Goal: Communication & Community: Answer question/provide support

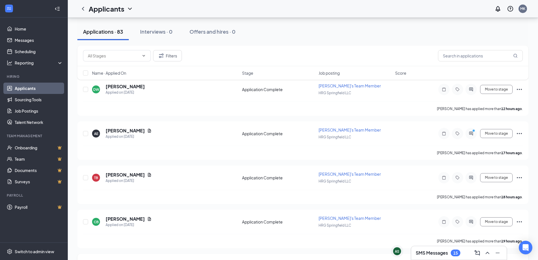
scroll to position [85, 0]
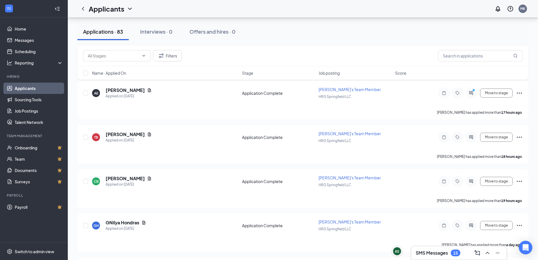
click at [424, 253] on h3 "SMS Messages" at bounding box center [432, 252] width 32 height 6
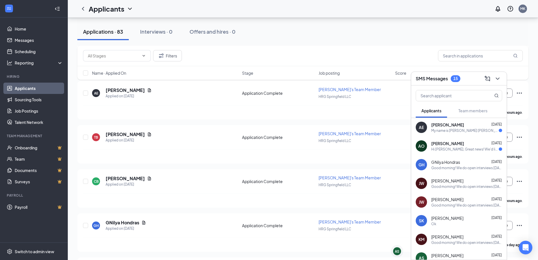
click at [464, 128] on div "My name is Amanda Elliott williams. I am looking for day shift prefer to be off…" at bounding box center [465, 130] width 68 height 5
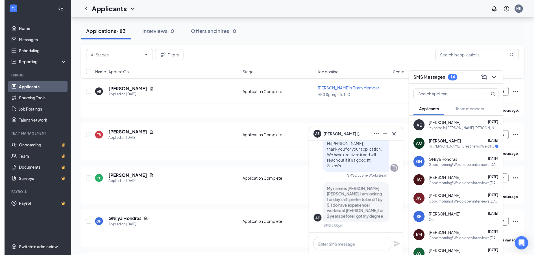
scroll to position [-28, 0]
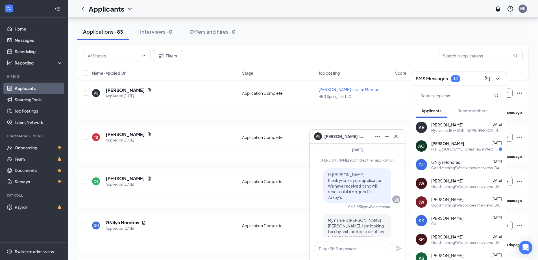
drag, startPoint x: 343, startPoint y: 196, endPoint x: 317, endPoint y: 174, distance: 34.1
click at [317, 174] on div "Hi Amanda Elliott-Williams, thank you for your application. We have received it…" at bounding box center [357, 185] width 86 height 35
copy span "Hi Amanda Elliott-Williams, thank you for your application. We have received it…"
drag, startPoint x: 251, startPoint y: 150, endPoint x: 244, endPoint y: 143, distance: 9.0
click at [250, 149] on div "TB Taylor Bond Applied on Sep 15 Application Complete Zaxby's Team Member HRG S…" at bounding box center [302, 144] width 451 height 38
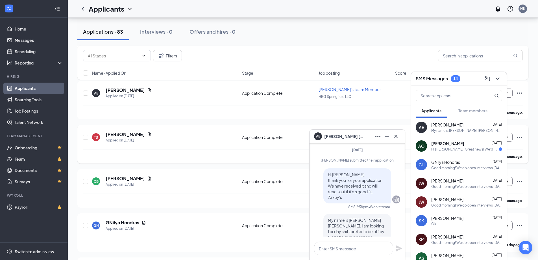
click at [169, 146] on div "TB Taylor Bond Applied on Sep 15 Application Complete Zaxby's Team Member HRG S…" at bounding box center [303, 139] width 440 height 19
click at [498, 80] on icon "ChevronDown" at bounding box center [497, 78] width 7 height 7
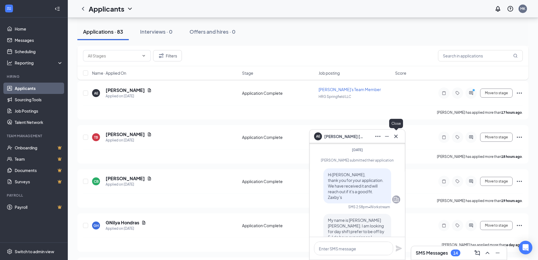
click at [394, 136] on icon "Cross" at bounding box center [396, 136] width 7 height 7
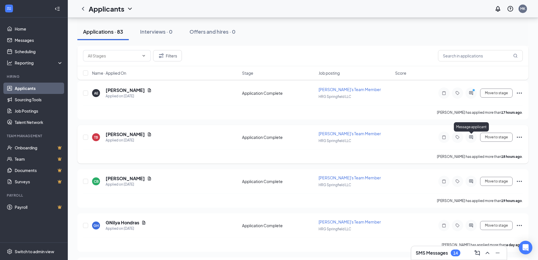
click at [471, 135] on icon "ActiveChat" at bounding box center [471, 137] width 4 height 4
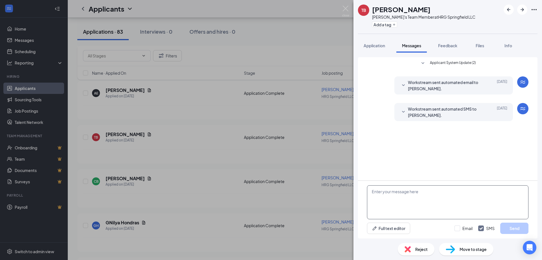
click at [424, 203] on textarea at bounding box center [448, 202] width 162 height 34
paste textarea "Hi Amanda Elliott-Williams, thank you for your application. We have received it…"
type textarea "Hi Amanda Elliott-Williams, thank you for your application. We have received it…"
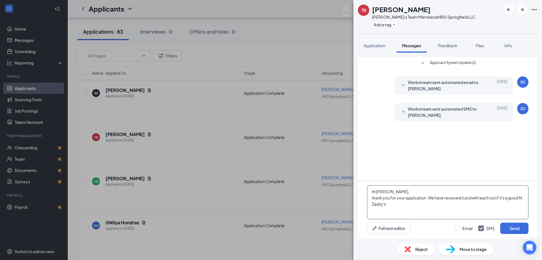
drag, startPoint x: 375, startPoint y: 211, endPoint x: 362, endPoint y: 185, distance: 29.3
click at [362, 185] on div "Hi Amanda Elliott-Williams, thank you for your application. We have received it…" at bounding box center [448, 209] width 180 height 58
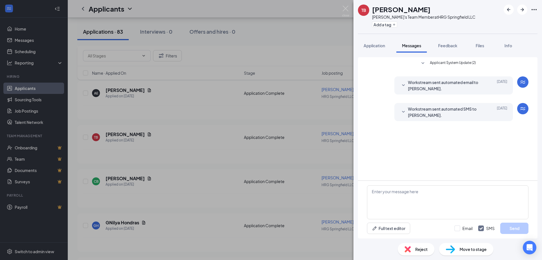
click at [307, 205] on div "TB Taylor Bond Zaxby's Team Member at HRG Springfield LLC Add a tag Application…" at bounding box center [271, 130] width 542 height 260
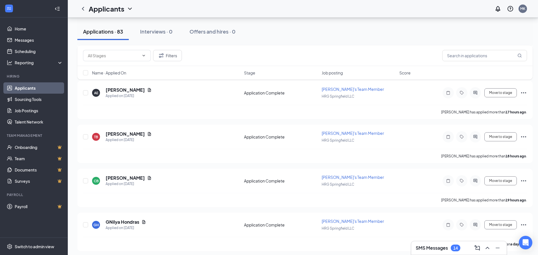
click at [443, 247] on h3 "SMS Messages" at bounding box center [432, 248] width 32 height 6
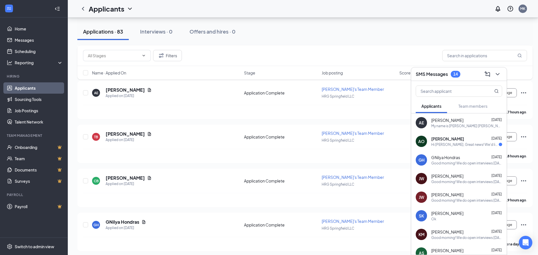
click at [453, 142] on div "Hi Aysia Oneal, Great news! We'd like to invite you to an interview with us for…" at bounding box center [465, 144] width 68 height 5
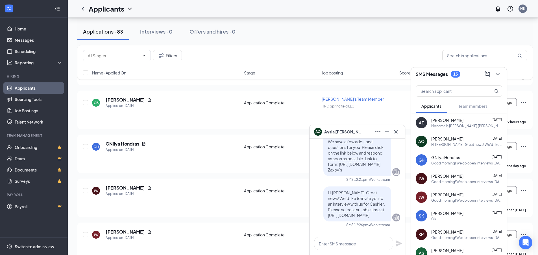
scroll to position [169, 0]
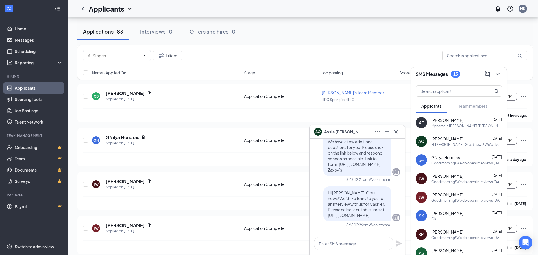
click at [461, 163] on div "Good morning! We do open interviews Monday-Saturday from 2pm-4pm, you can come …" at bounding box center [466, 163] width 71 height 5
drag, startPoint x: 325, startPoint y: 193, endPoint x: 361, endPoint y: 218, distance: 43.9
click at [361, 218] on div "Good morning! We do open interviews Monday-Saturday from 2pm-4pm, you can come …" at bounding box center [357, 204] width 68 height 35
copy span "Good morning! We do open interviews Monday-Saturday from 2pm-4pm, you can come …"
click at [208, 114] on div "Christopher Bogle has applied more than 19 hours ago ." at bounding box center [305, 115] width 444 height 14
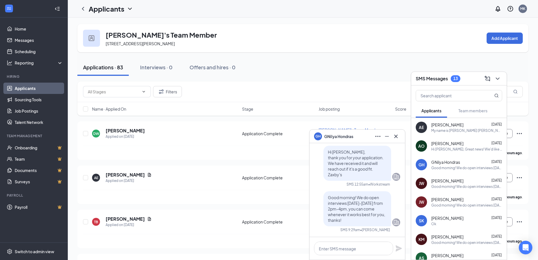
scroll to position [0, 0]
click at [397, 136] on icon "Cross" at bounding box center [396, 136] width 7 height 7
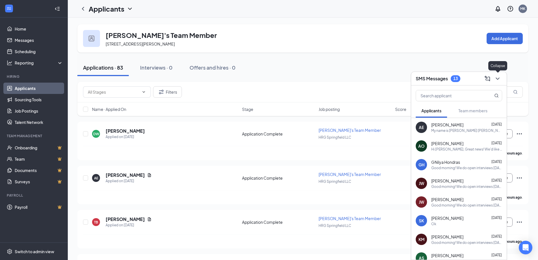
click at [499, 78] on icon "ChevronDown" at bounding box center [498, 78] width 4 height 2
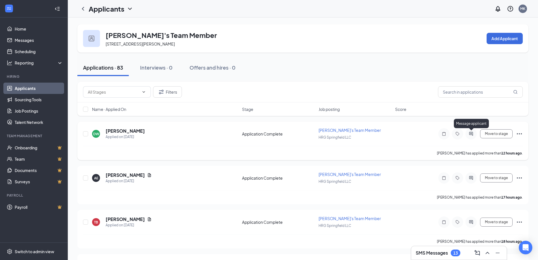
click at [472, 134] on icon "ActiveChat" at bounding box center [471, 133] width 7 height 5
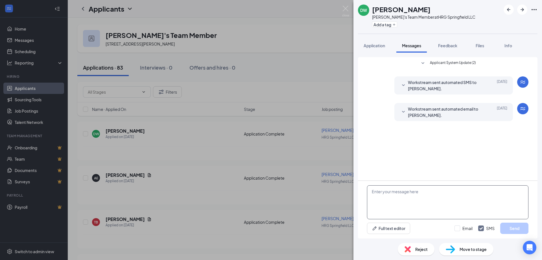
click at [454, 193] on textarea at bounding box center [448, 202] width 162 height 34
paste textarea "Good morning! We do open interviews Monday-Saturday from 2pm-4pm, you can come …"
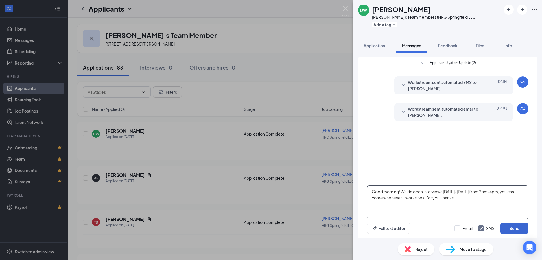
type textarea "Good morning! We do open interviews Monday-Saturday from 2pm-4pm, you can come …"
click at [517, 229] on button "Send" at bounding box center [515, 227] width 28 height 11
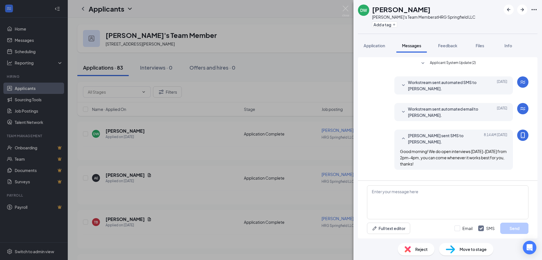
click at [174, 160] on div "DW Demetrius Williams Zaxby's Team Member at HRG Springfield LLC Add a tag Appl…" at bounding box center [271, 130] width 542 height 260
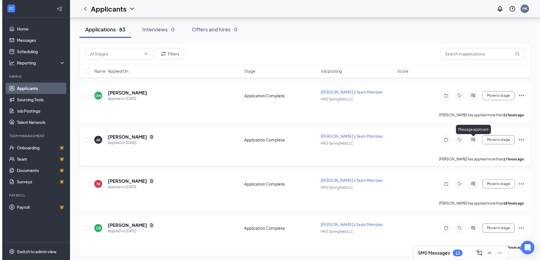
scroll to position [56, 0]
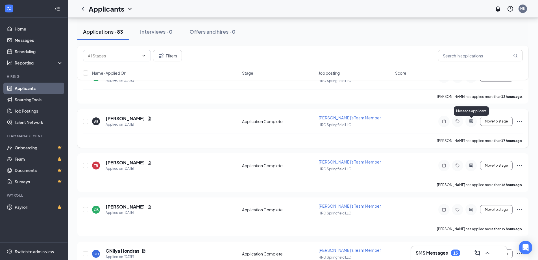
click at [473, 120] on icon "ActiveChat" at bounding box center [471, 121] width 4 height 4
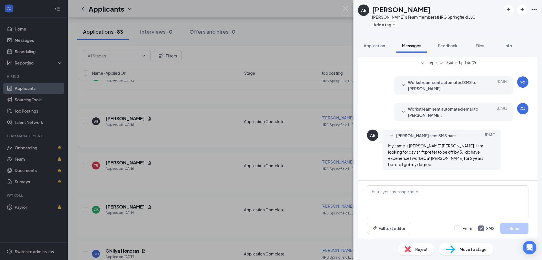
click at [295, 155] on div "AE Amanda Elliott-Williams Zaxby's Team Member at HRG Springfield LLC Add a tag…" at bounding box center [271, 130] width 542 height 260
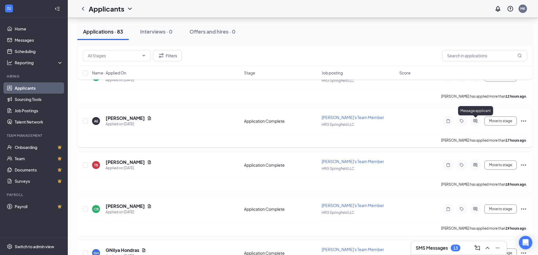
click at [475, 119] on icon "ActiveChat" at bounding box center [475, 121] width 7 height 5
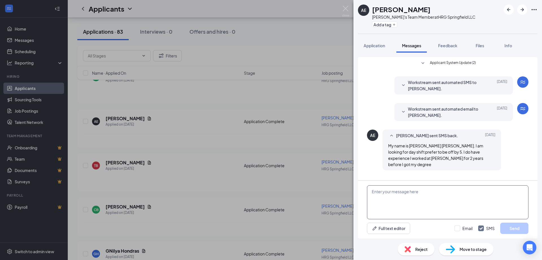
click at [437, 197] on textarea at bounding box center [448, 202] width 162 height 34
paste textarea "Good morning! We do open interviews Monday-Saturday from 2pm-4pm, you can come …"
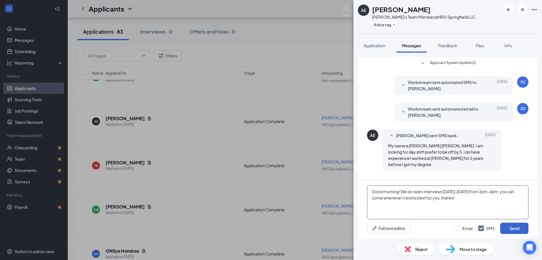
type textarea "Good morning! We do open interviews Monday-Saturday from 2pm-4pm, you can come …"
click at [514, 228] on button "Send" at bounding box center [515, 227] width 28 height 11
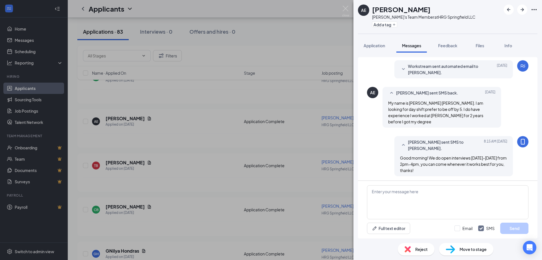
scroll to position [43, 0]
click at [243, 190] on div "AE Amanda Elliott-Williams Zaxby's Team Member at HRG Springfield LLC Add a tag…" at bounding box center [271, 130] width 542 height 260
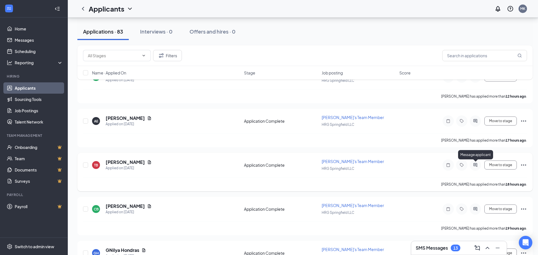
click at [474, 161] on div "Message applicant" at bounding box center [475, 156] width 35 height 12
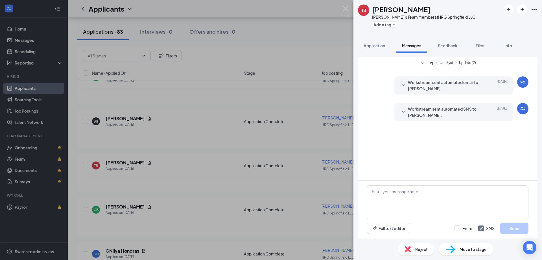
click at [425, 231] on div "Full text editor Email SMS Send" at bounding box center [448, 227] width 162 height 11
click at [416, 192] on textarea at bounding box center [448, 202] width 162 height 34
paste textarea "Good morning! We do open interviews Monday-Saturday from 2pm-4pm, you can come …"
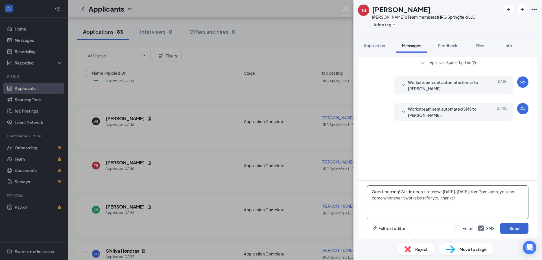
type textarea "Good morning! We do open interviews Monday-Saturday from 2pm-4pm, you can come …"
click at [522, 227] on button "Send" at bounding box center [515, 227] width 28 height 11
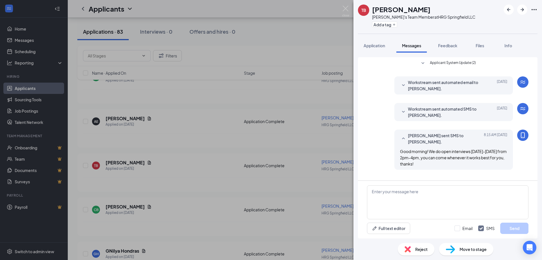
click at [248, 187] on div "TB Taylor Bond Zaxby's Team Member at HRG Springfield LLC Add a tag Application…" at bounding box center [271, 130] width 542 height 260
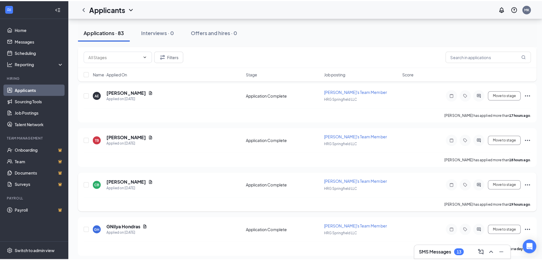
scroll to position [85, 0]
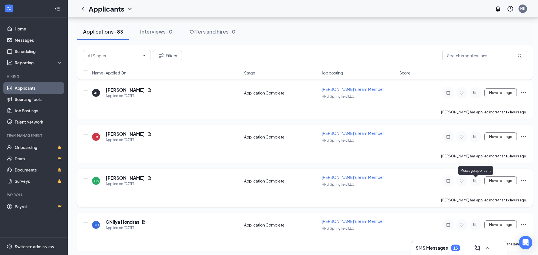
click at [477, 179] on icon "ActiveChat" at bounding box center [475, 181] width 7 height 5
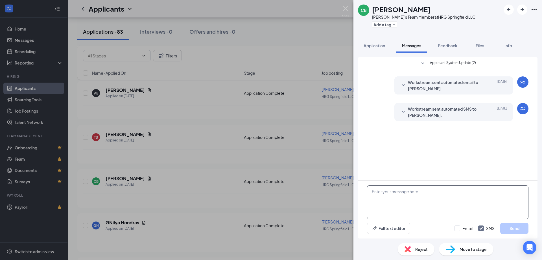
click at [438, 193] on textarea at bounding box center [448, 202] width 162 height 34
paste textarea "Good morning! We do open interviews Monday-Saturday from 2pm-4pm, you can come …"
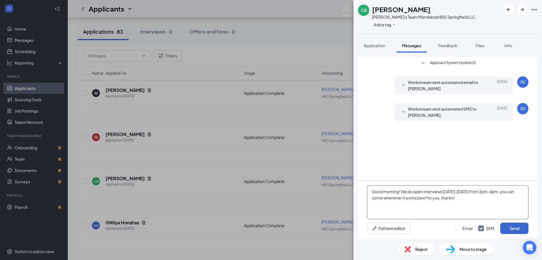
type textarea "Good morning! We do open interviews Monday-Saturday from 2pm-4pm, you can come …"
click at [516, 225] on button "Send" at bounding box center [515, 227] width 28 height 11
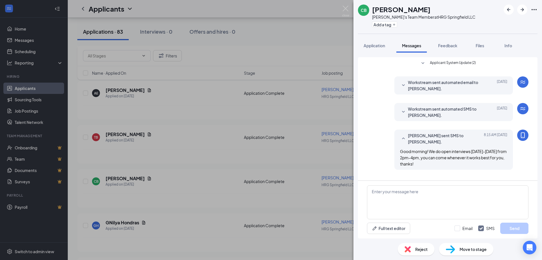
click at [294, 212] on div "CB Christopher Bogle Zaxby's Team Member at HRG Springfield LLC Add a tag Appli…" at bounding box center [271, 130] width 542 height 260
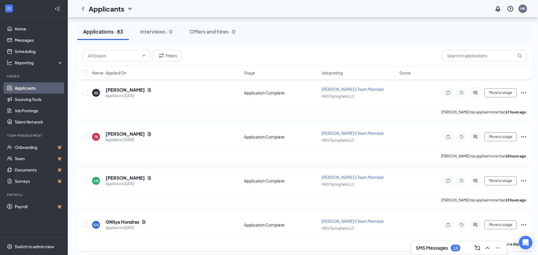
click at [474, 226] on icon "ActiveChat" at bounding box center [475, 225] width 4 height 4
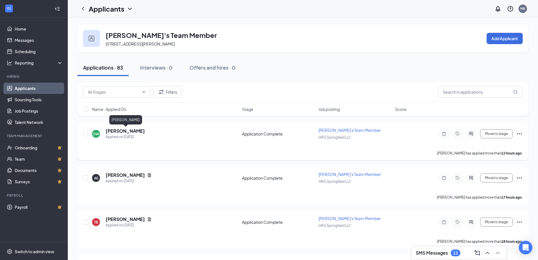
click at [144, 131] on h5 "[PERSON_NAME]" at bounding box center [125, 131] width 39 height 6
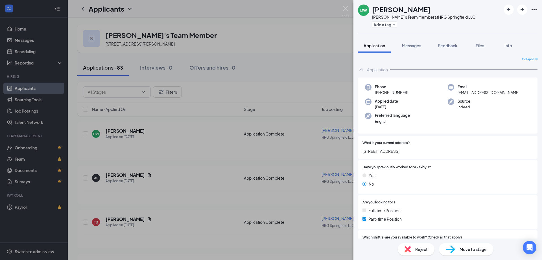
click at [150, 189] on div "DW [PERSON_NAME] Zaxby's Team Member at HRG Springfield LLC Add a tag Applicati…" at bounding box center [271, 130] width 542 height 260
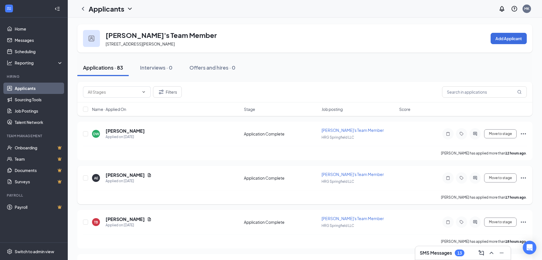
click at [145, 175] on h5 "[PERSON_NAME]" at bounding box center [125, 175] width 39 height 6
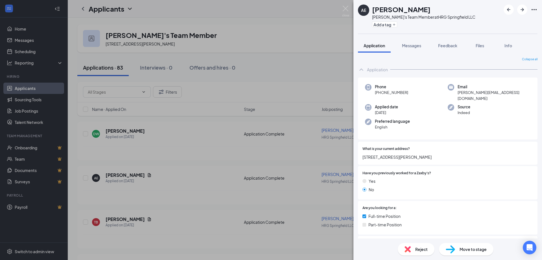
click at [151, 203] on div "AE [PERSON_NAME] Zaxby's Team Member at HRG Springfield LLC Add a tag Applicati…" at bounding box center [271, 130] width 542 height 260
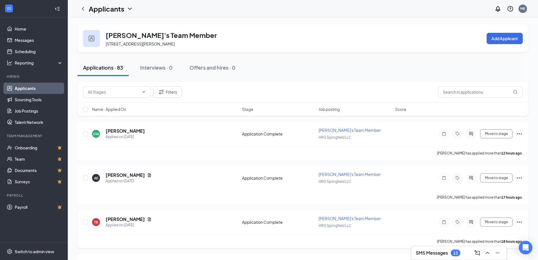
click at [125, 218] on h5 "[PERSON_NAME]" at bounding box center [125, 219] width 39 height 6
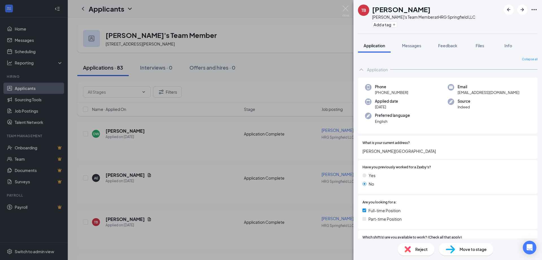
click at [164, 208] on div "[PERSON_NAME] Zaxby's Team Member at HRG Springfield LLC Add a tag Application …" at bounding box center [271, 130] width 542 height 260
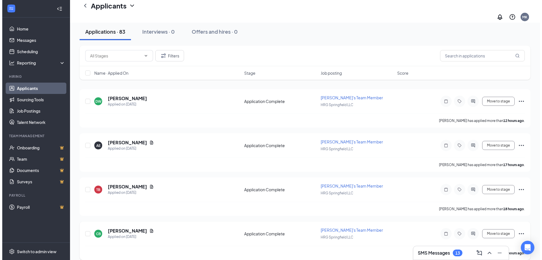
scroll to position [56, 0]
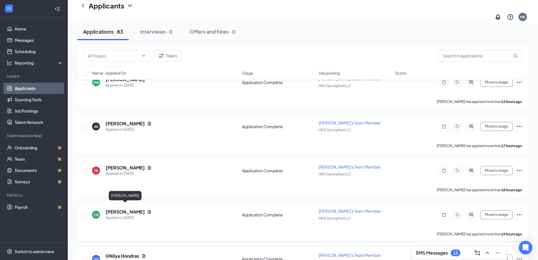
click at [127, 208] on h5 "[PERSON_NAME]" at bounding box center [125, 211] width 39 height 6
